Goal: Find specific page/section: Find specific page/section

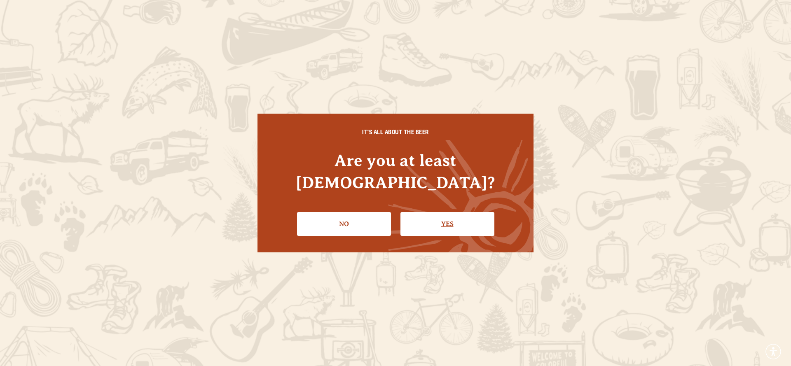
click at [444, 216] on link "Yes" at bounding box center [447, 224] width 94 height 24
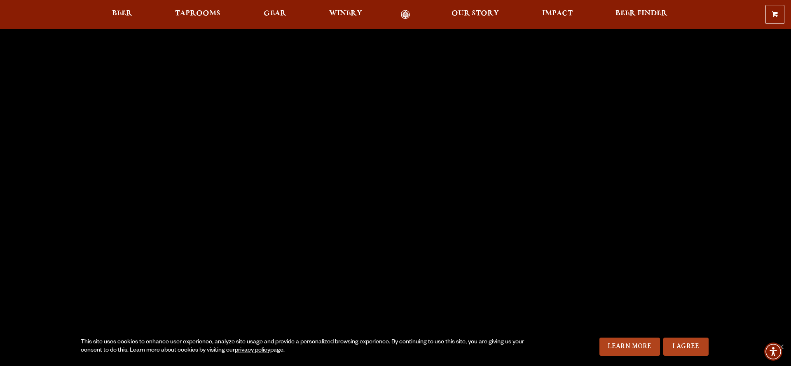
scroll to position [16, 0]
click at [180, 8] on div "0 Shopping Cart No products in the cart. Beer Taprooms Gear Winery Our Story Im…" at bounding box center [395, 14] width 791 height 19
click at [186, 14] on span "Taprooms" at bounding box center [197, 13] width 45 height 7
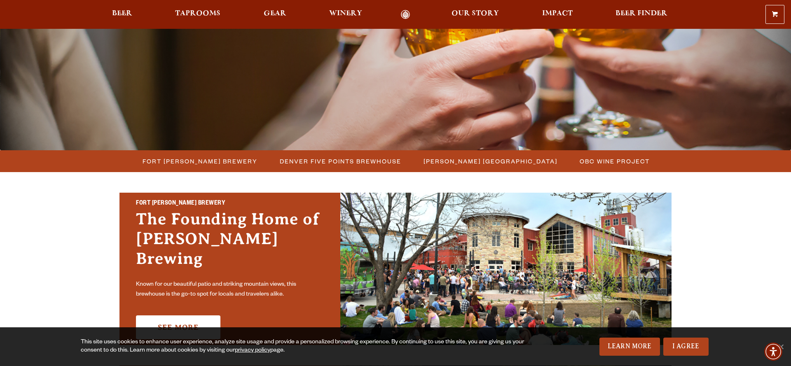
scroll to position [119, 0]
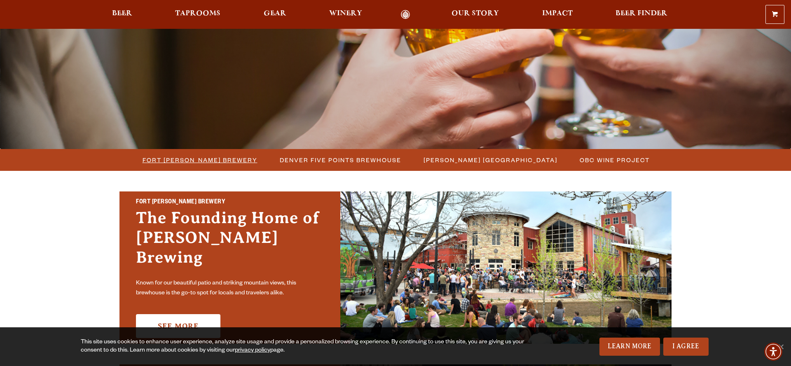
click at [204, 163] on span "Fort [PERSON_NAME] Brewery" at bounding box center [199, 160] width 115 height 12
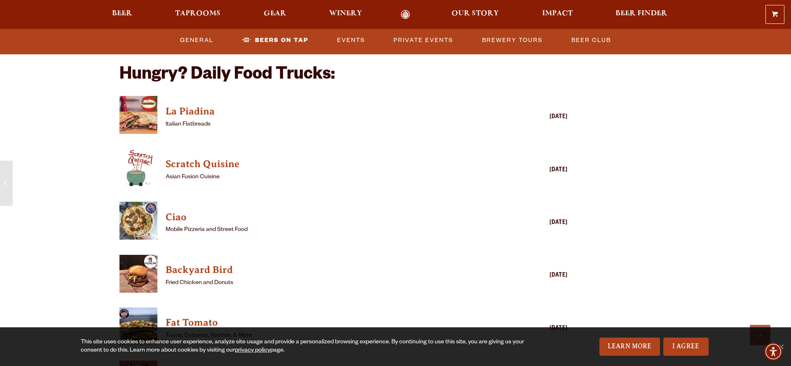
scroll to position [1992, 0]
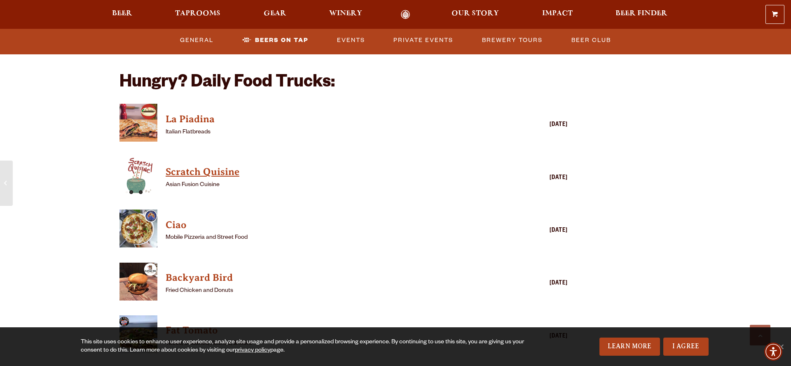
click at [178, 166] on h4 "Scratch Quisine" at bounding box center [332, 172] width 332 height 13
